Goal: Information Seeking & Learning: Compare options

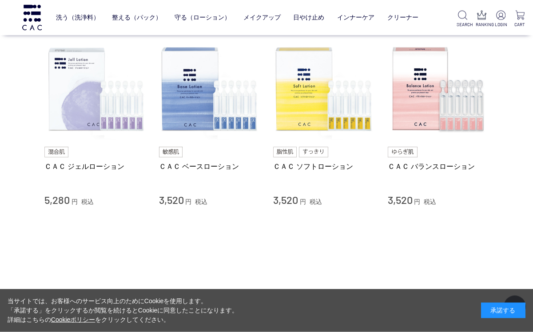
scroll to position [79, 0]
click at [427, 123] on img at bounding box center [437, 89] width 101 height 101
click at [428, 179] on div "ＣＡＣ バランスローション" at bounding box center [437, 176] width 101 height 28
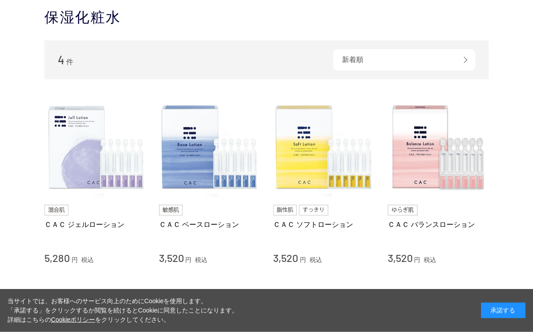
scroll to position [79, 0]
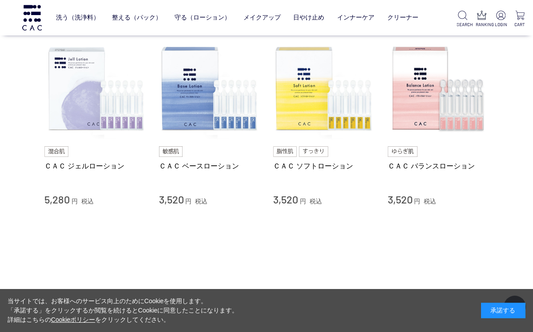
click at [173, 166] on link "ＣＡＣ ベースローション" at bounding box center [209, 166] width 101 height 9
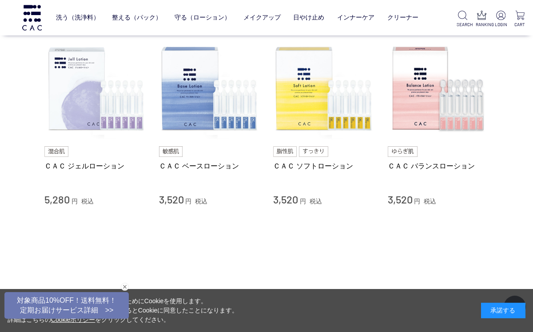
click at [411, 156] on img at bounding box center [402, 151] width 30 height 11
click at [456, 116] on img at bounding box center [437, 89] width 101 height 101
click at [439, 170] on link "ＣＡＣ バランスローション" at bounding box center [437, 166] width 101 height 9
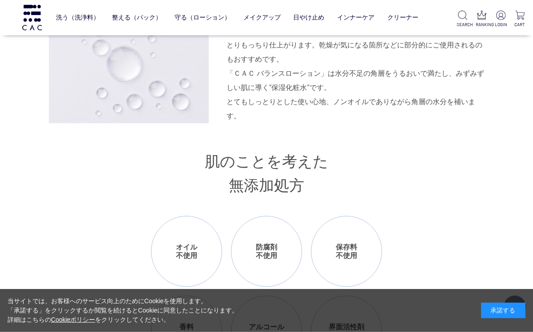
scroll to position [925, 0]
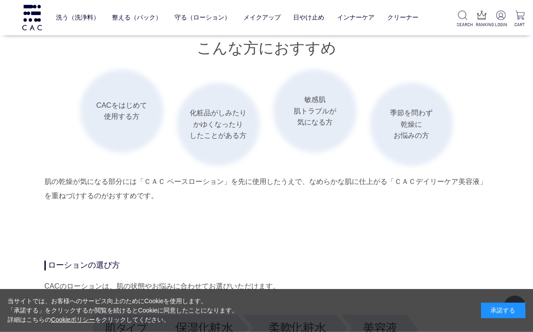
scroll to position [1425, 0]
